Goal: Task Accomplishment & Management: Manage account settings

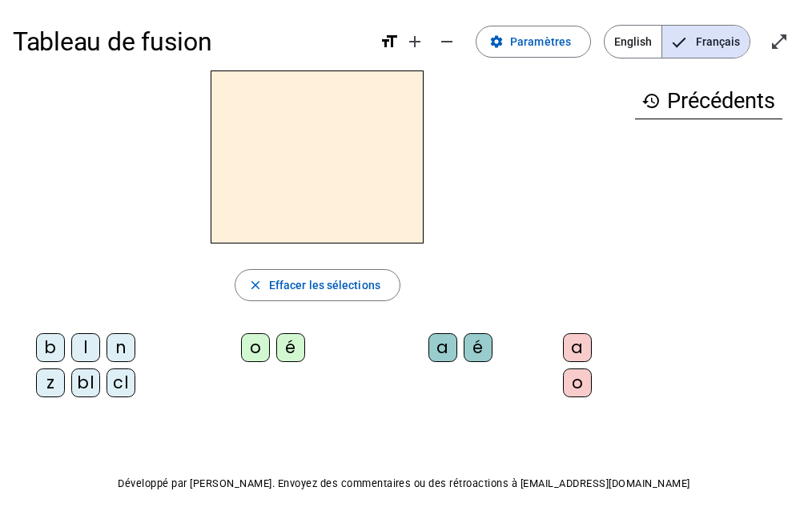
click at [649, 45] on span "English" at bounding box center [633, 42] width 57 height 32
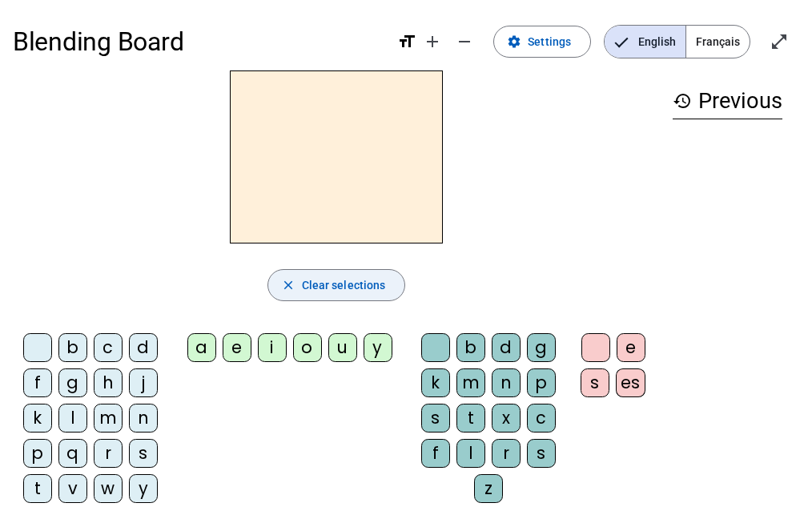
click at [319, 301] on span "button" at bounding box center [336, 285] width 137 height 38
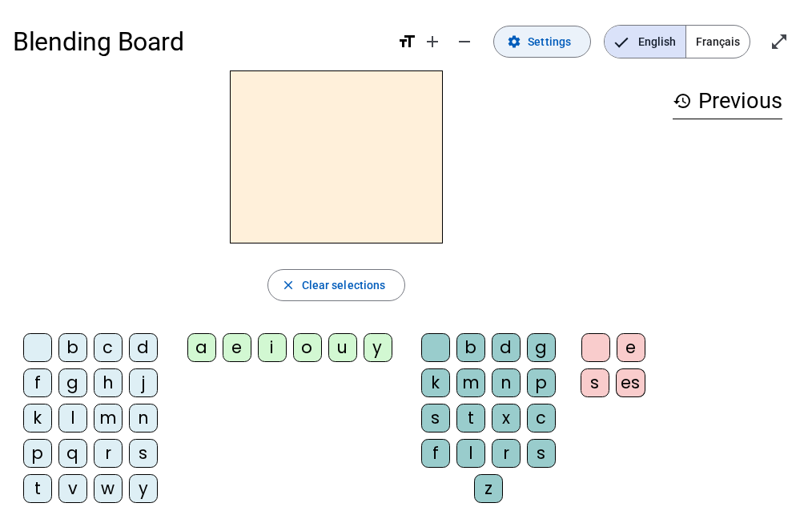
click at [556, 45] on span "Settings" at bounding box center [549, 41] width 43 height 19
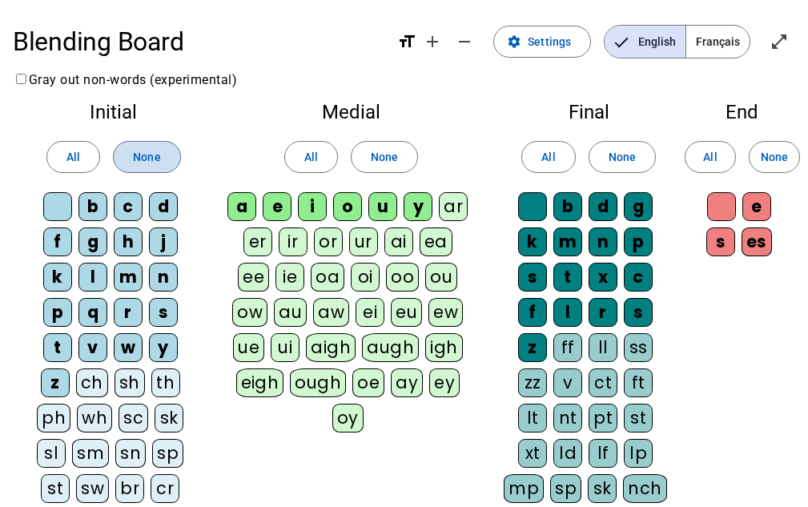
click at [155, 167] on span at bounding box center [147, 157] width 66 height 38
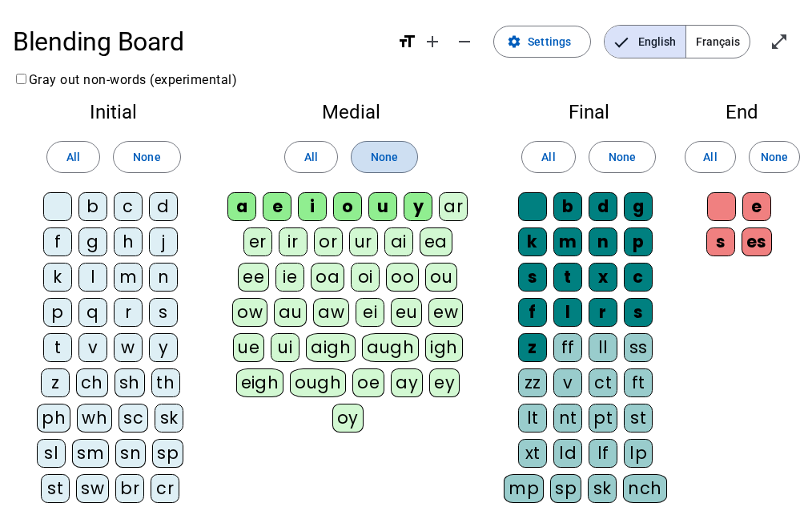
click at [392, 163] on span "None" at bounding box center [384, 156] width 27 height 19
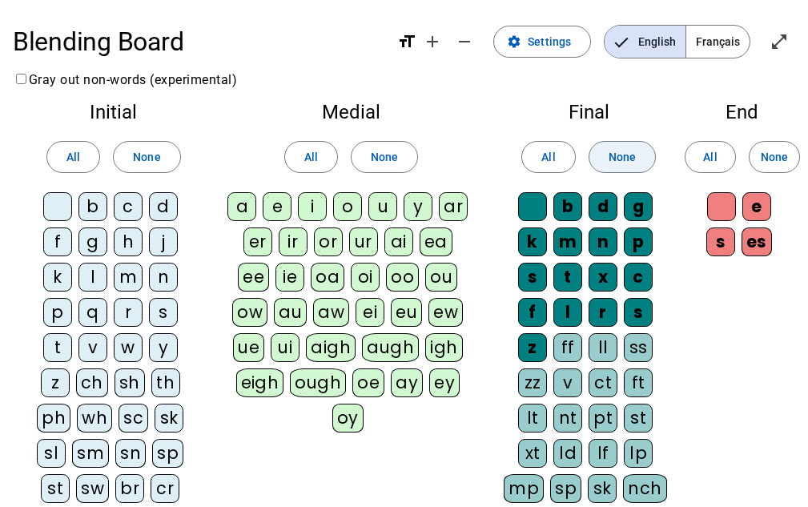
click at [607, 139] on span at bounding box center [622, 157] width 66 height 38
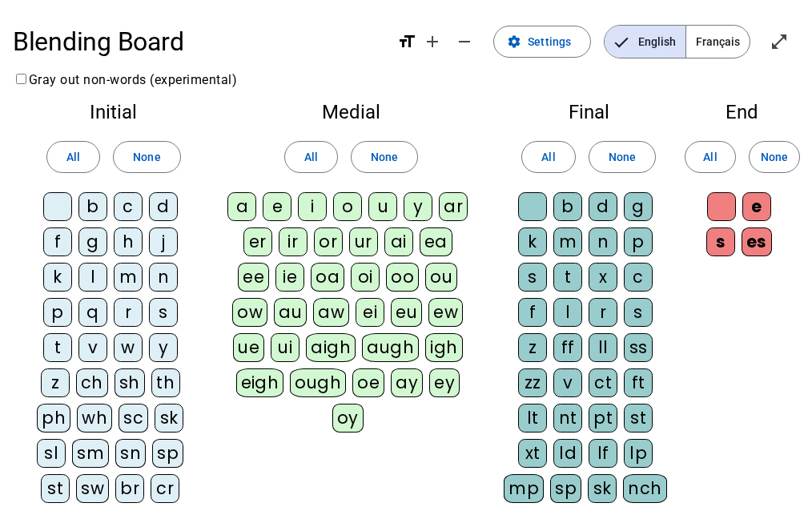
click at [62, 286] on div "k" at bounding box center [57, 277] width 29 height 29
click at [99, 284] on div "l" at bounding box center [92, 277] width 29 height 29
click at [56, 311] on div "p" at bounding box center [57, 312] width 29 height 29
click at [165, 309] on div "s" at bounding box center [163, 312] width 29 height 29
click at [56, 347] on div "t" at bounding box center [57, 347] width 29 height 29
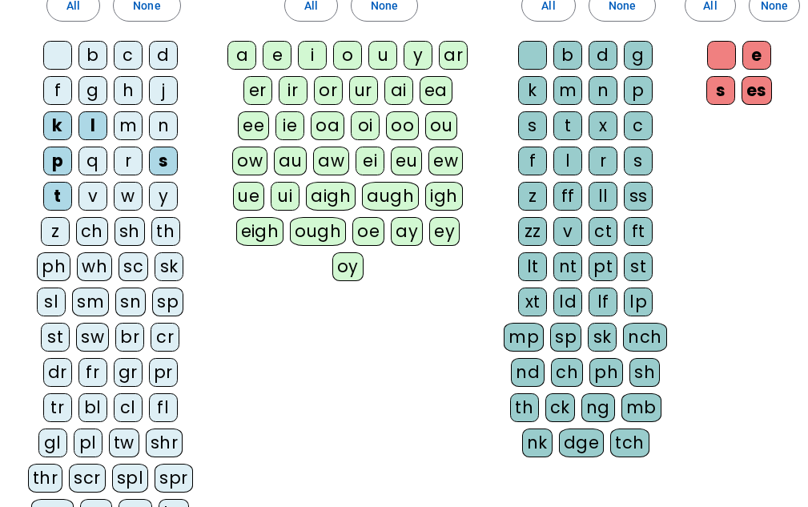
scroll to position [152, 0]
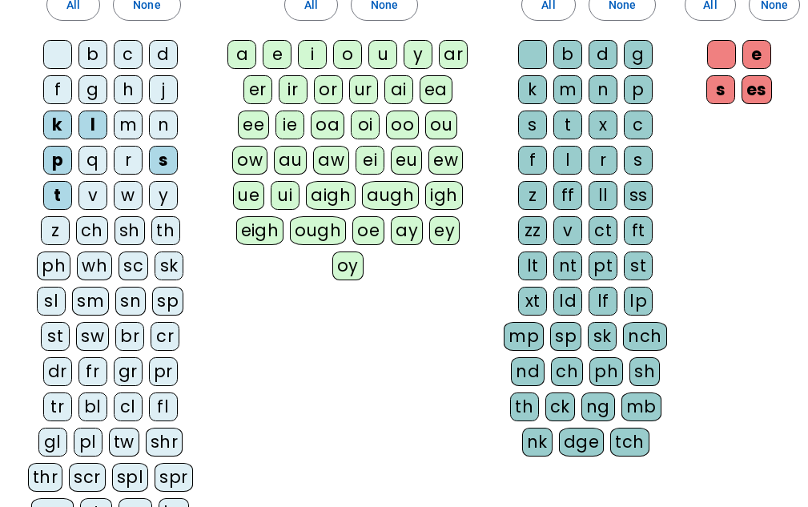
click at [54, 297] on div "sl" at bounding box center [51, 301] width 29 height 29
click at [44, 372] on div "dr" at bounding box center [57, 371] width 29 height 29
click at [50, 409] on div "tr" at bounding box center [57, 406] width 29 height 29
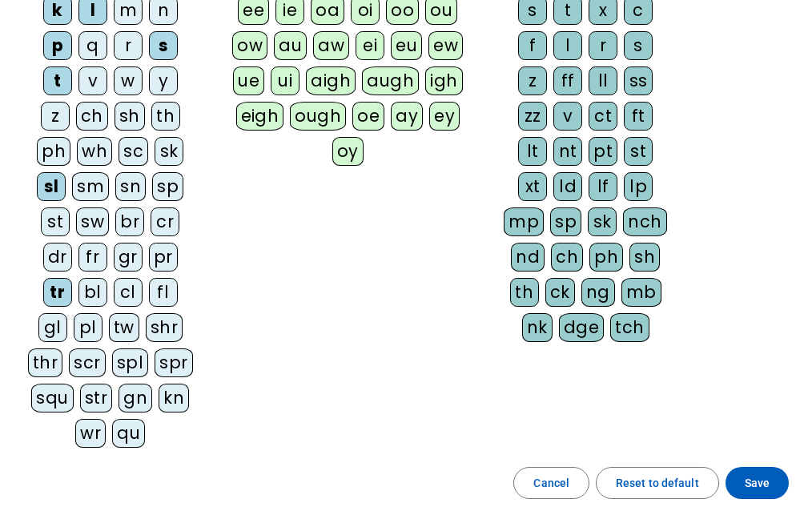
scroll to position [286, 0]
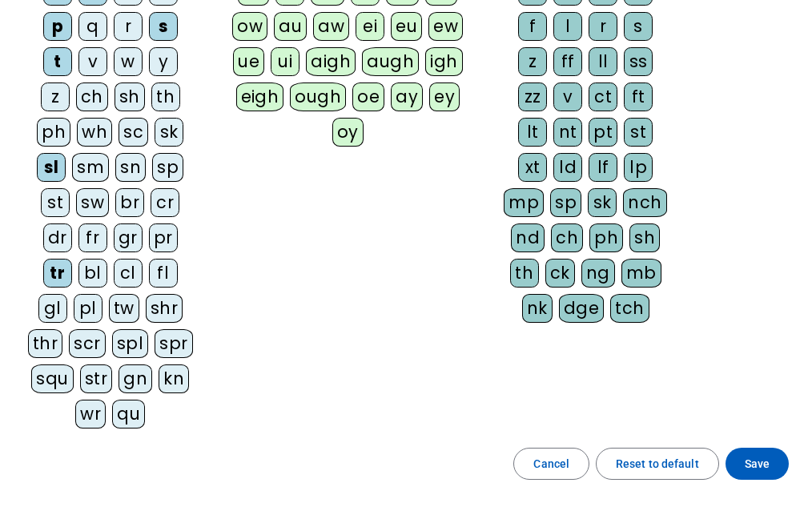
click at [90, 380] on div "str" at bounding box center [96, 378] width 33 height 29
click at [122, 410] on div "qu" at bounding box center [128, 414] width 33 height 29
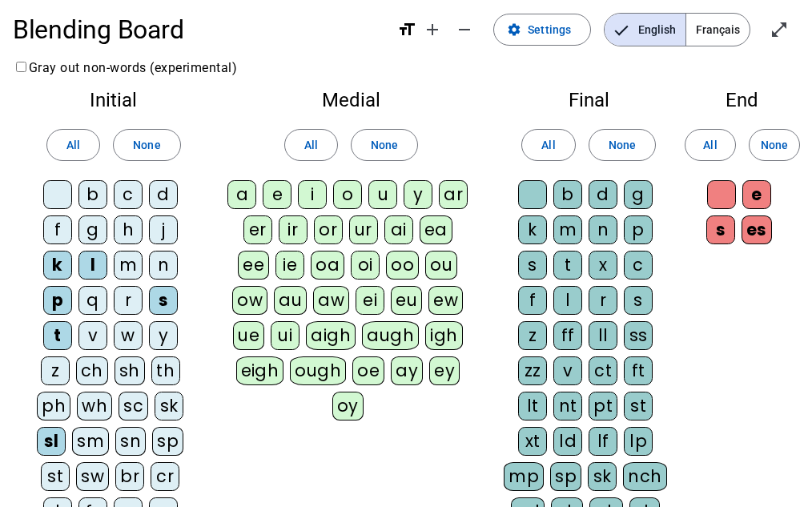
scroll to position [0, 0]
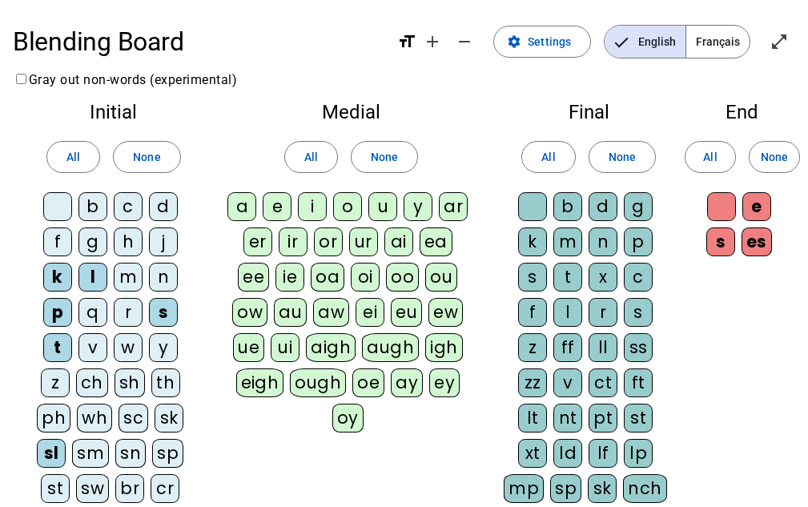
click at [305, 191] on div "Medial All None a e i o u y ar er ir or ur ai ea ee ie oa oi oo ou ow au aw ei …" at bounding box center [352, 271] width 274 height 362
click at [306, 196] on div "i" at bounding box center [312, 206] width 29 height 29
click at [390, 203] on div "u" at bounding box center [382, 206] width 29 height 29
click at [564, 241] on div "m" at bounding box center [567, 241] width 29 height 29
click at [601, 345] on div "ll" at bounding box center [603, 347] width 29 height 29
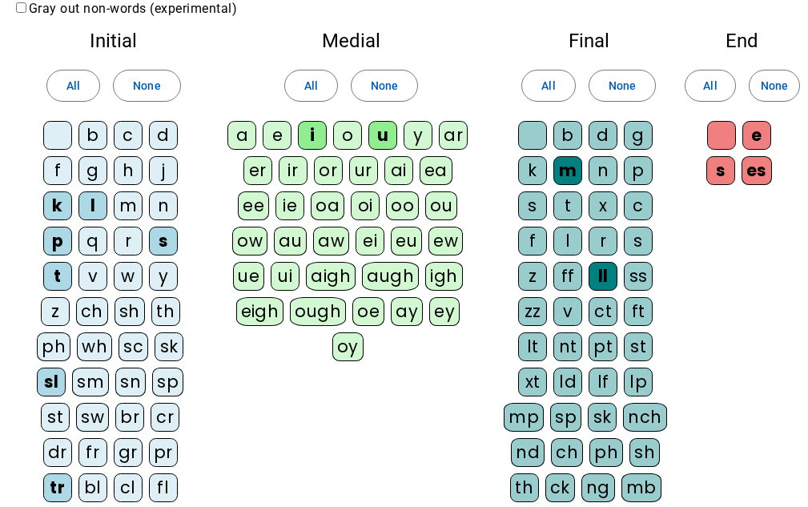
scroll to position [72, 0]
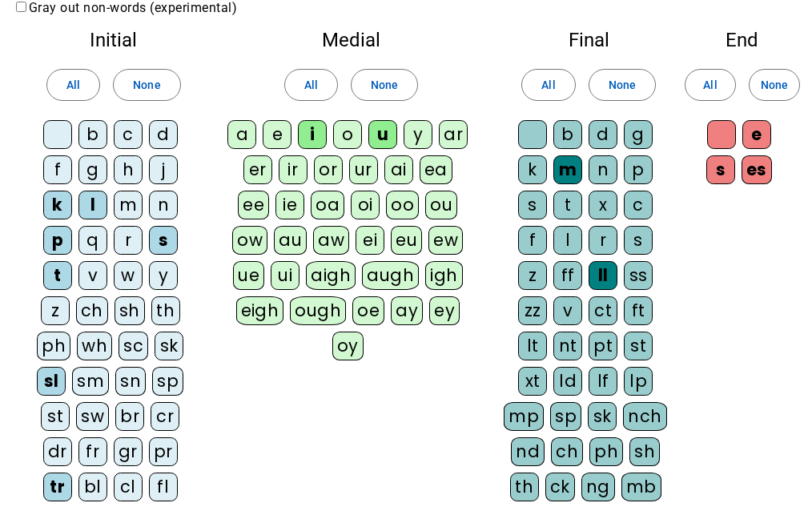
click at [560, 484] on div "ck" at bounding box center [560, 486] width 30 height 29
click at [721, 167] on div "s" at bounding box center [720, 169] width 29 height 29
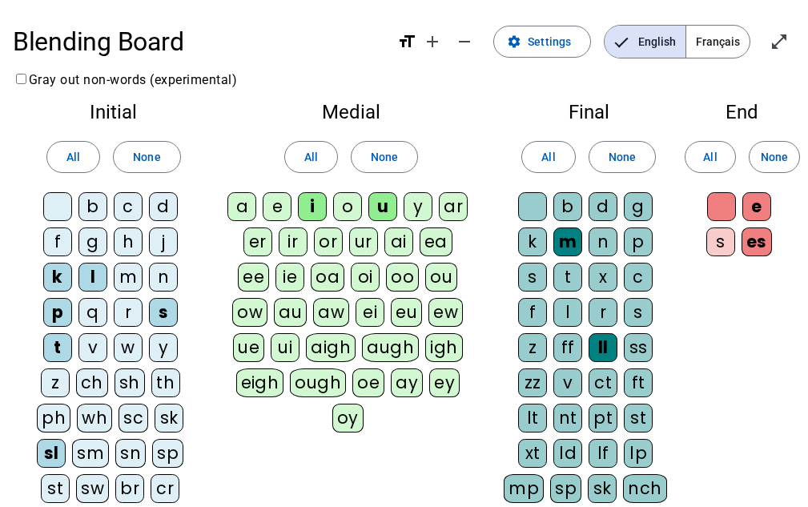
scroll to position [427, 0]
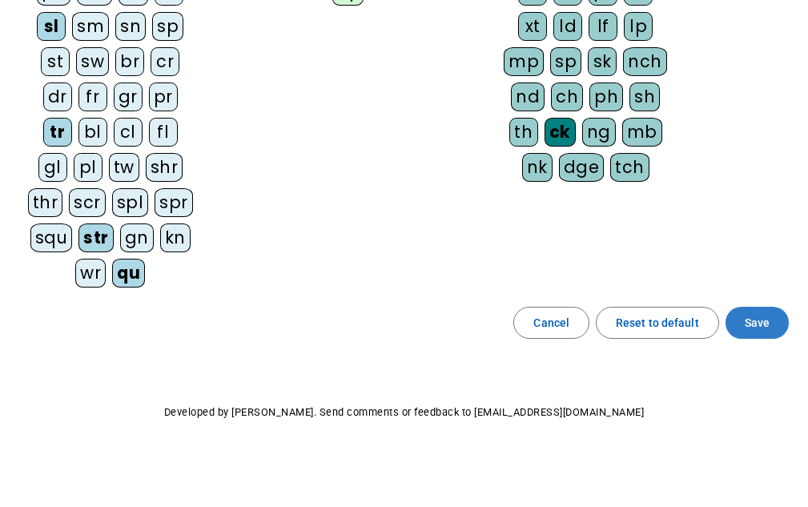
click at [772, 311] on span at bounding box center [756, 322] width 63 height 38
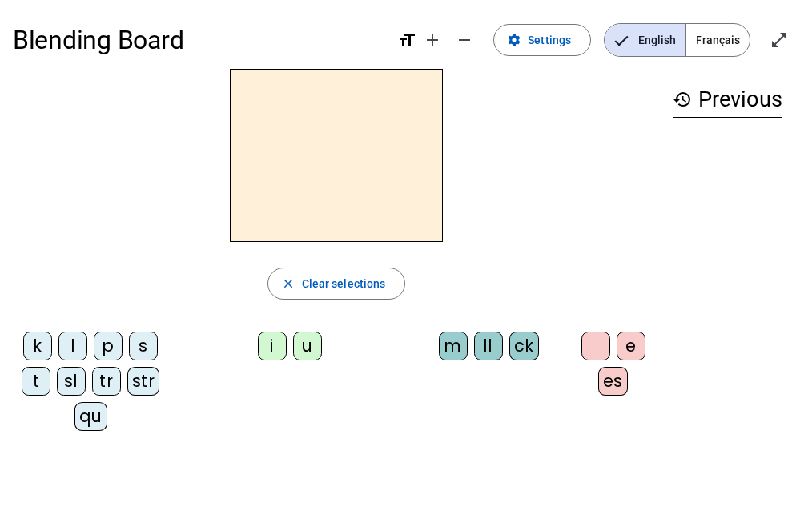
scroll to position [1, 0]
click at [141, 356] on div "s" at bounding box center [143, 346] width 29 height 29
click at [278, 345] on div "i" at bounding box center [272, 346] width 29 height 29
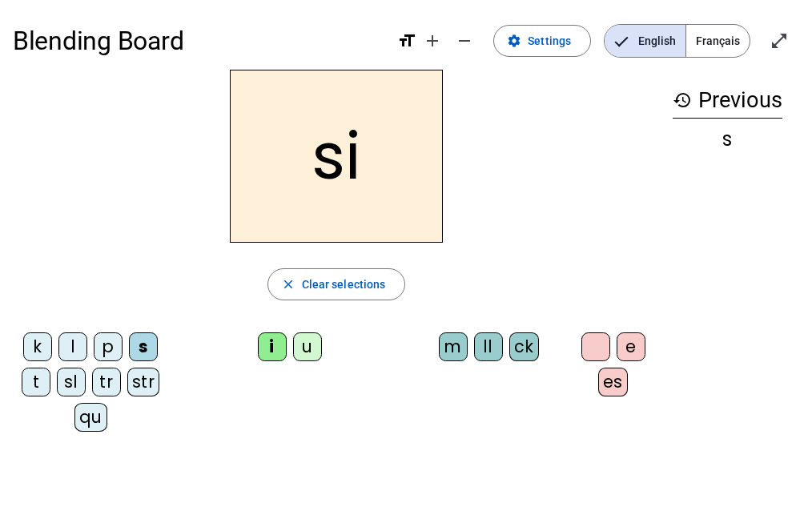
click at [535, 348] on div "ck" at bounding box center [524, 346] width 30 height 29
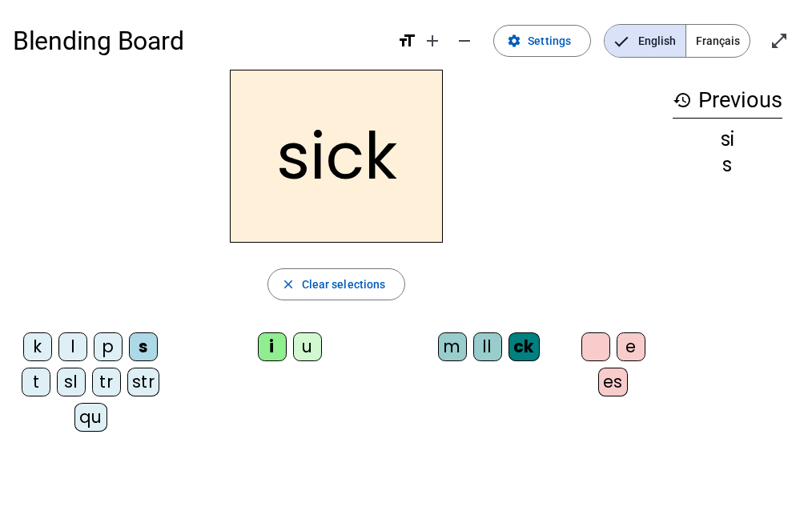
click at [71, 384] on div "sl" at bounding box center [71, 382] width 29 height 29
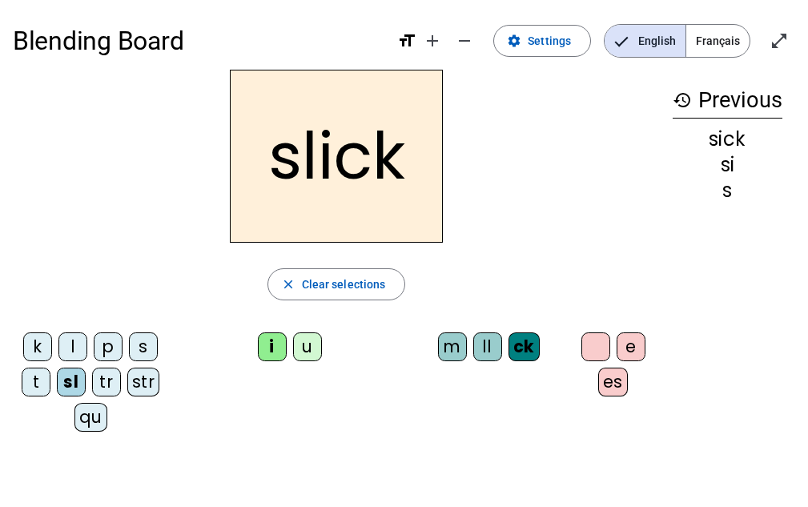
click at [68, 348] on div "l" at bounding box center [72, 346] width 29 height 29
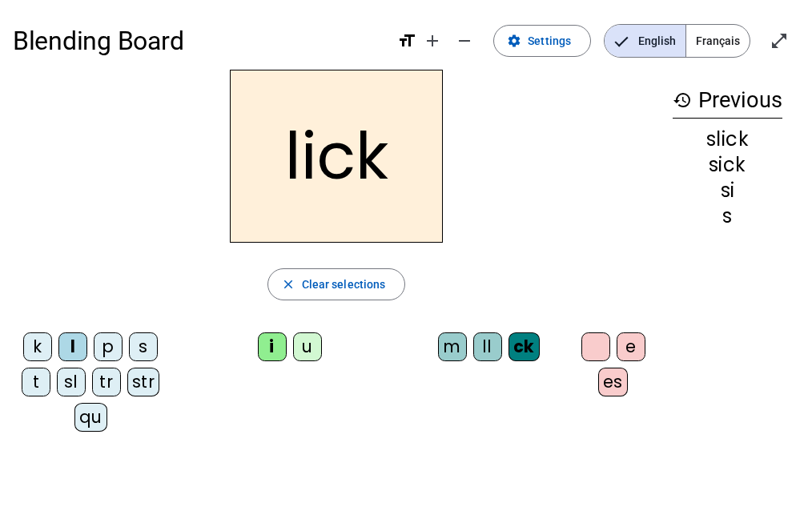
click at [36, 348] on div "k" at bounding box center [37, 346] width 29 height 29
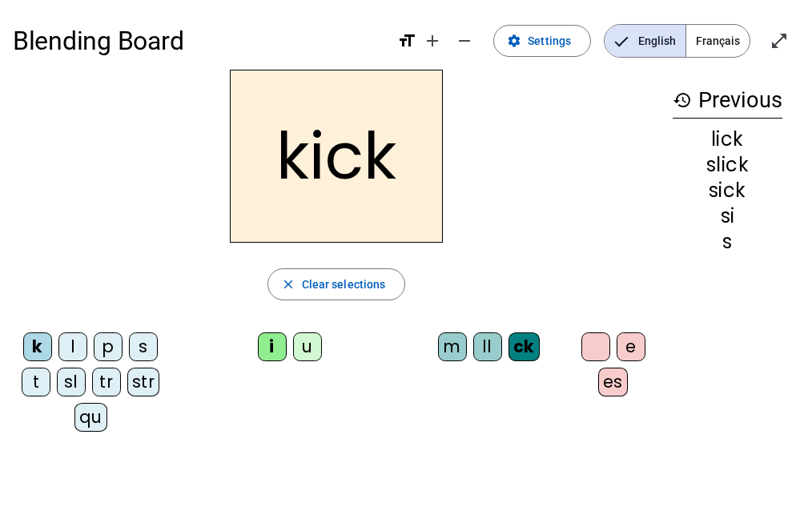
click at [94, 423] on div "qu" at bounding box center [90, 417] width 33 height 29
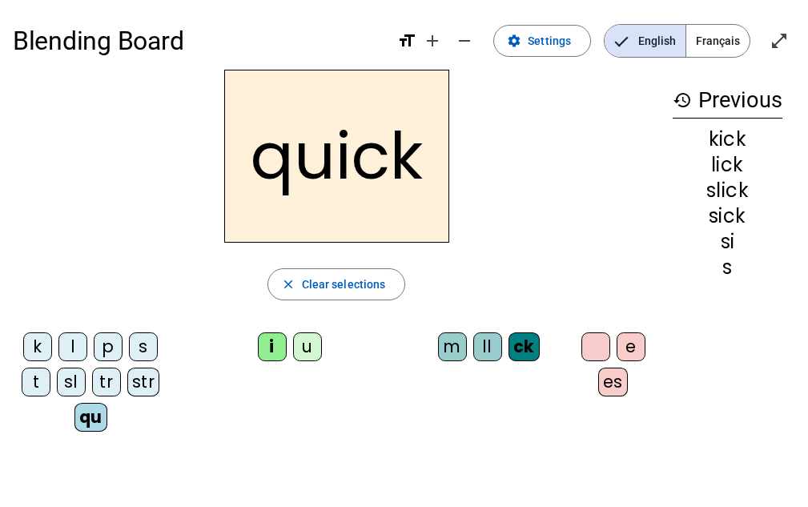
click at [106, 347] on div "p" at bounding box center [108, 346] width 29 height 29
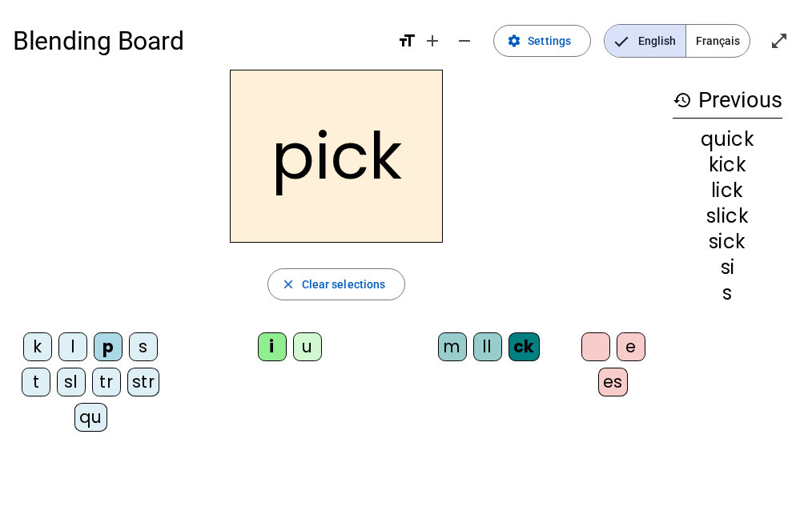
click at [299, 352] on div "u" at bounding box center [307, 346] width 29 height 29
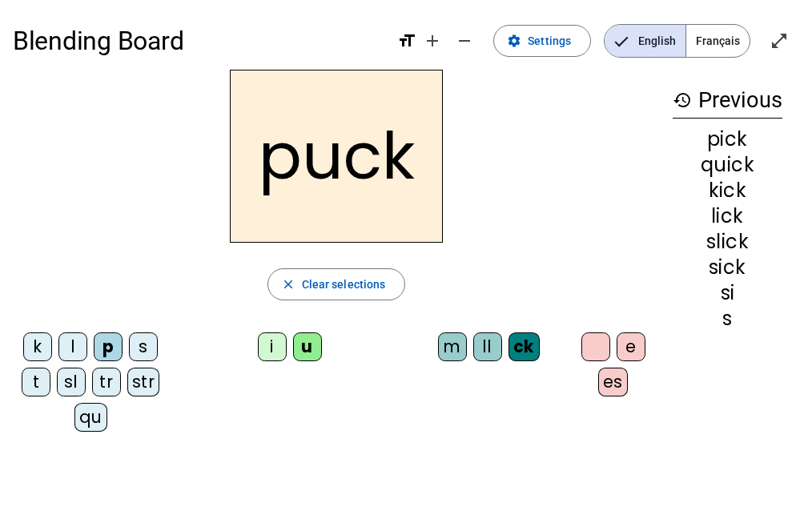
click at [106, 382] on div "tr" at bounding box center [106, 382] width 29 height 29
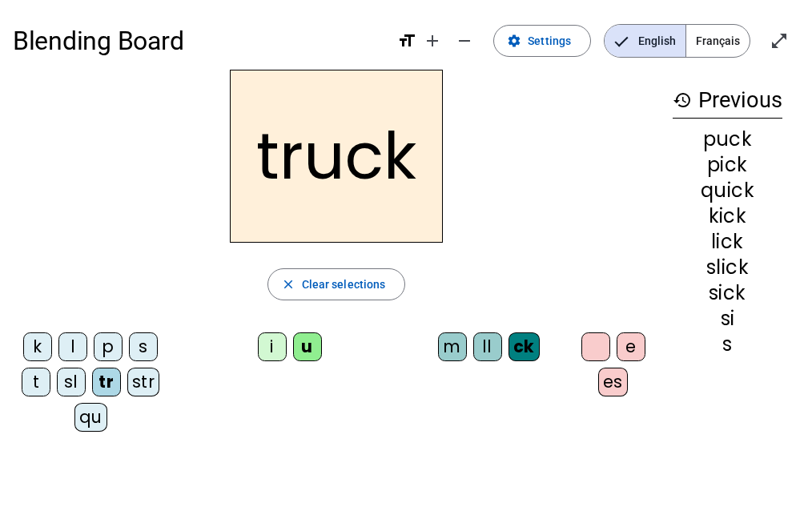
click at [145, 375] on div "str" at bounding box center [143, 382] width 33 height 29
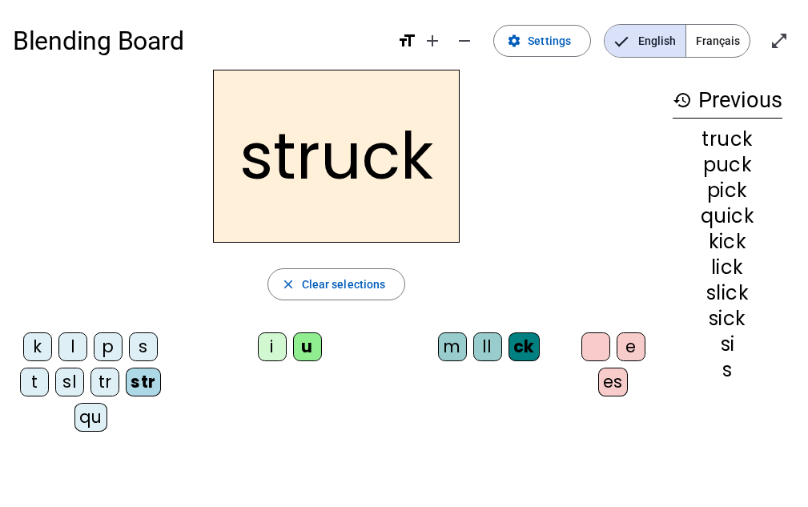
click at [454, 358] on div "m" at bounding box center [452, 346] width 29 height 29
